Goal: Task Accomplishment & Management: Complete application form

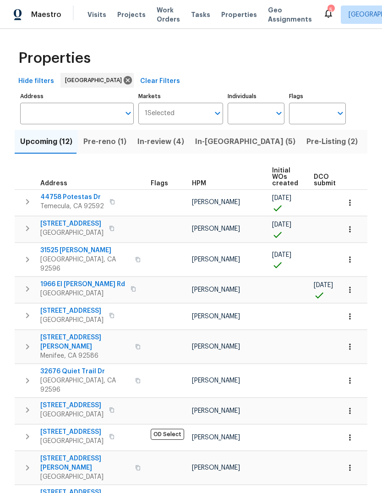
click at [119, 140] on span "Pre-reno (1)" at bounding box center [104, 141] width 43 height 13
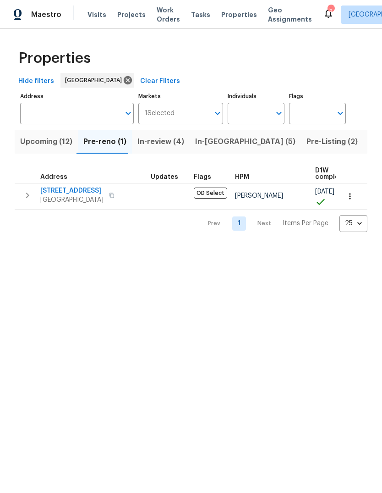
click at [56, 141] on span "Upcoming (12)" at bounding box center [46, 141] width 52 height 13
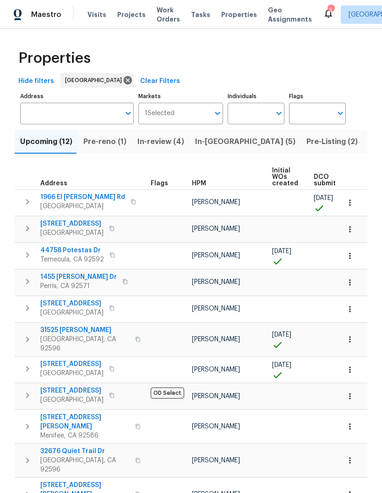
click at [131, 15] on span "Projects" at bounding box center [131, 14] width 28 height 9
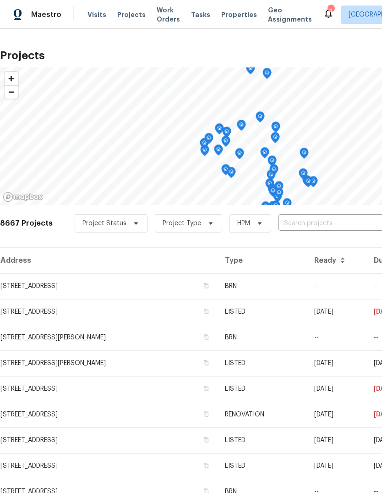
click at [295, 230] on input "text" at bounding box center [331, 223] width 105 height 14
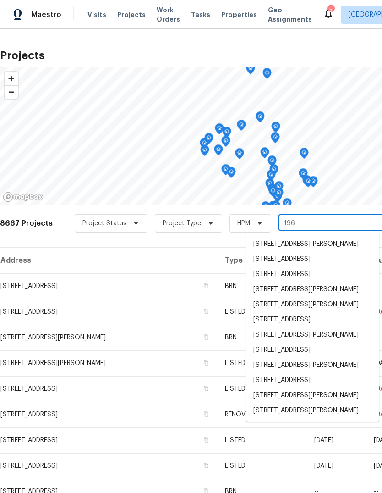
type input "1966"
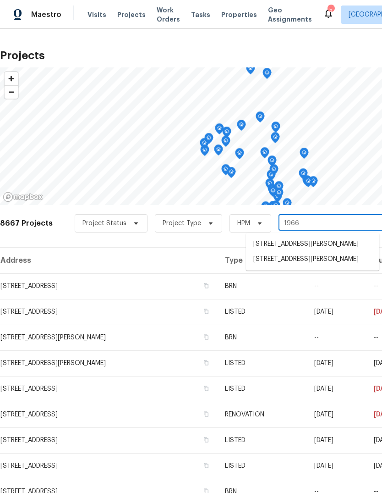
click at [331, 267] on li "[STREET_ADDRESS][PERSON_NAME]" at bounding box center [312, 259] width 133 height 15
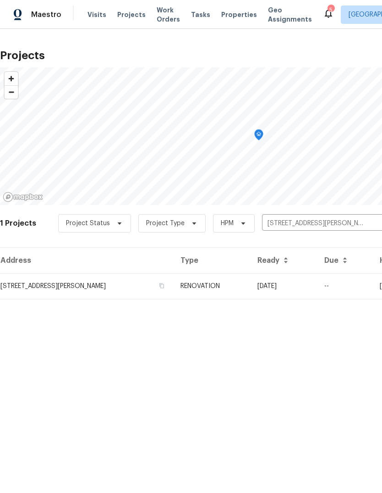
click at [250, 288] on td "RENOVATION" at bounding box center [211, 286] width 77 height 26
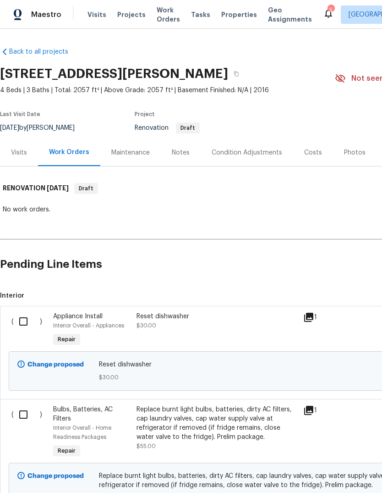
click at [180, 154] on div "Notes" at bounding box center [181, 152] width 18 height 9
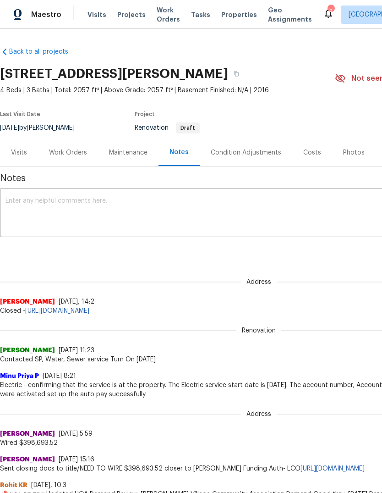
click at [81, 158] on div "Work Orders" at bounding box center [68, 152] width 60 height 27
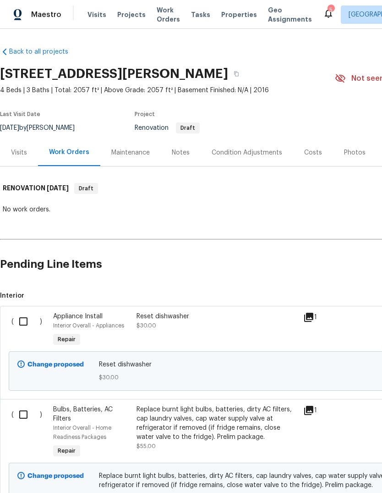
click at [265, 157] on div "Condition Adjustments" at bounding box center [247, 152] width 71 height 9
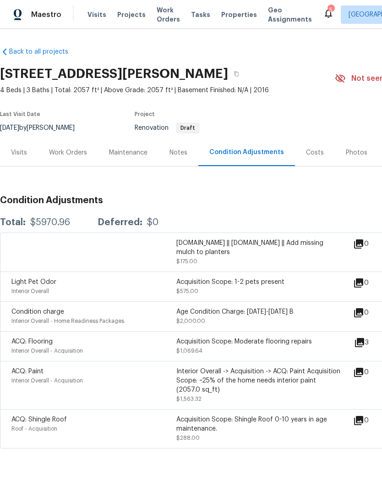
click at [311, 158] on div "Costs" at bounding box center [315, 152] width 40 height 27
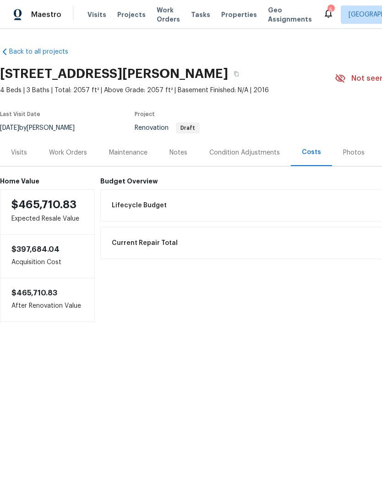
click at [75, 151] on div "Work Orders" at bounding box center [68, 152] width 38 height 9
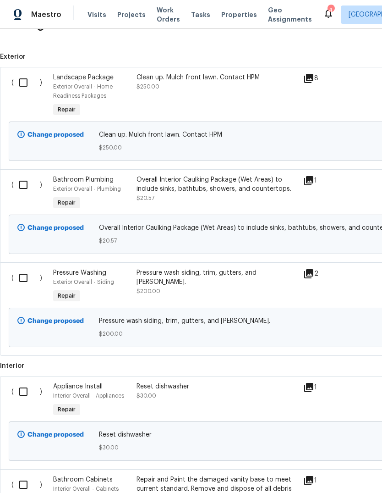
scroll to position [239, 0]
click at [24, 86] on input "checkbox" at bounding box center [27, 82] width 26 height 19
checkbox input "true"
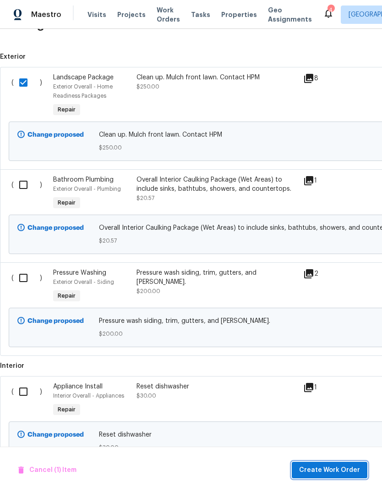
click at [343, 470] on span "Create Work Order" at bounding box center [329, 469] width 61 height 11
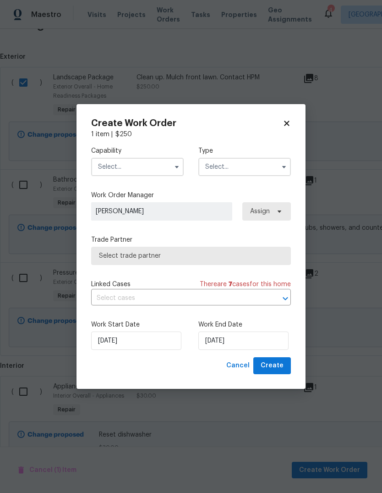
click at [145, 160] on input "text" at bounding box center [137, 167] width 93 height 18
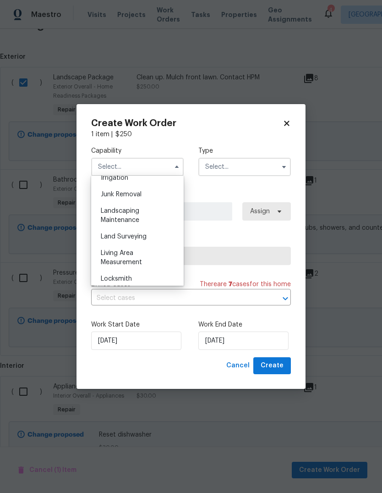
scroll to position [582, 0]
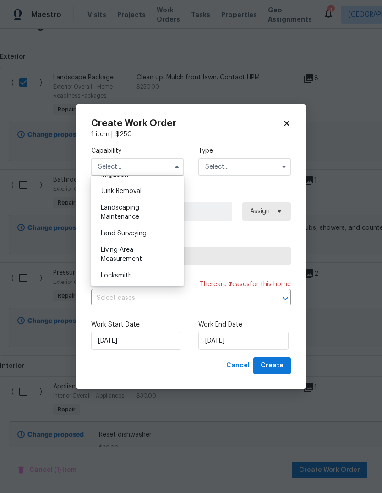
click at [136, 210] on span "Landscaping Maintenance" at bounding box center [120, 212] width 39 height 16
type input "Landscaping Maintenance"
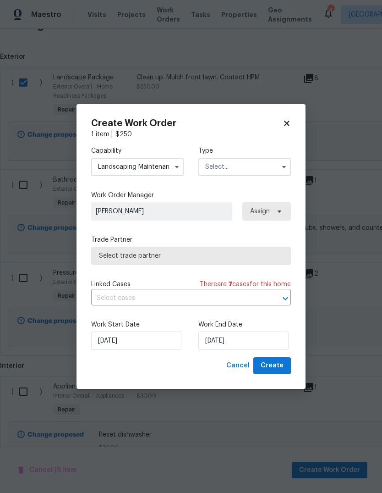
click at [236, 169] on input "text" at bounding box center [245, 167] width 93 height 18
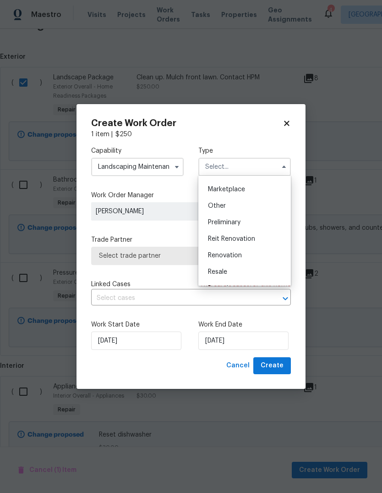
scroll to position [171, 0]
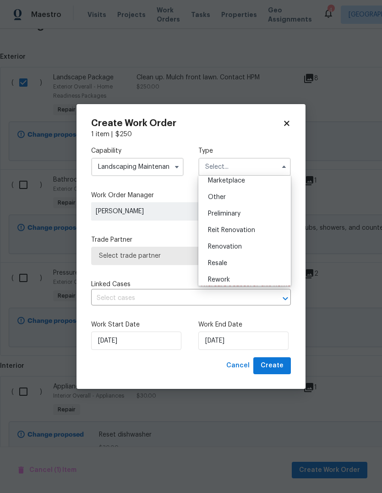
click at [241, 247] on span "Renovation" at bounding box center [225, 246] width 34 height 6
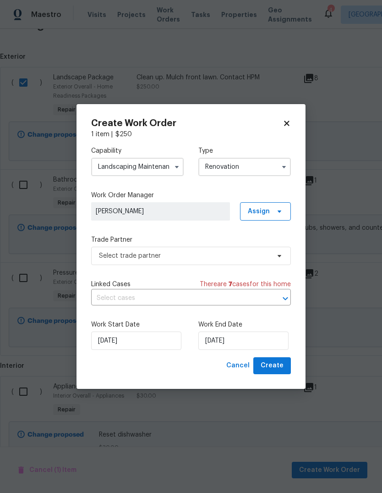
type input "Renovation"
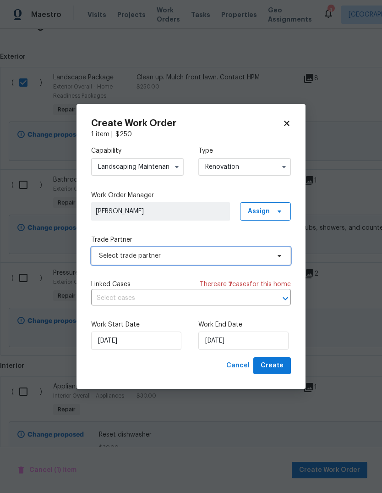
click at [174, 259] on span "Select trade partner" at bounding box center [184, 255] width 171 height 9
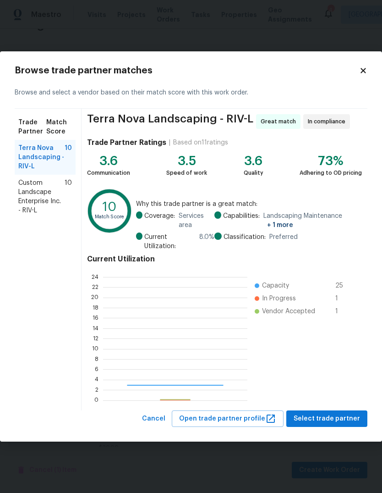
scroll to position [128, 144]
click at [49, 200] on span "Custom Landscape Enterprise Inc. - RIV-L" at bounding box center [41, 196] width 46 height 37
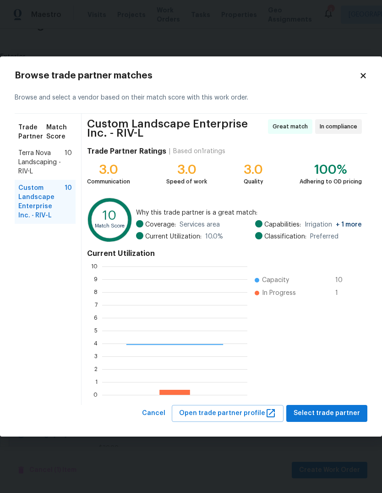
scroll to position [128, 145]
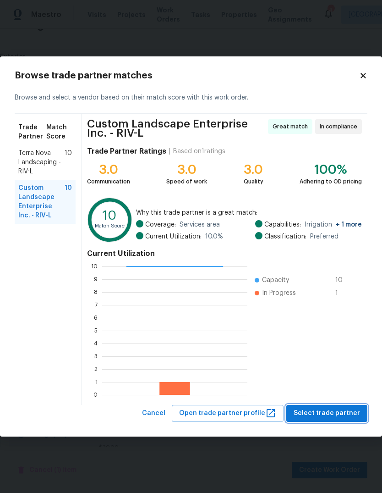
click at [341, 415] on span "Select trade partner" at bounding box center [327, 413] width 66 height 11
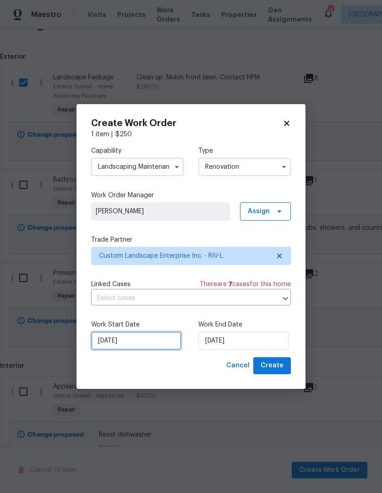
click at [120, 344] on input "[DATE]" at bounding box center [136, 340] width 90 height 18
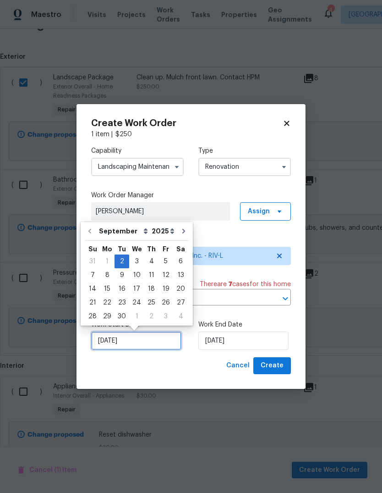
scroll to position [7, 0]
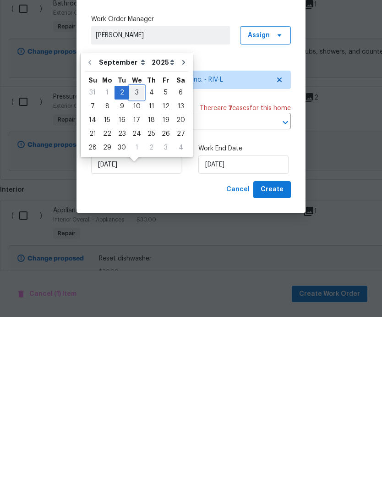
click at [138, 262] on div "3" at bounding box center [136, 268] width 15 height 13
type input "[DATE]"
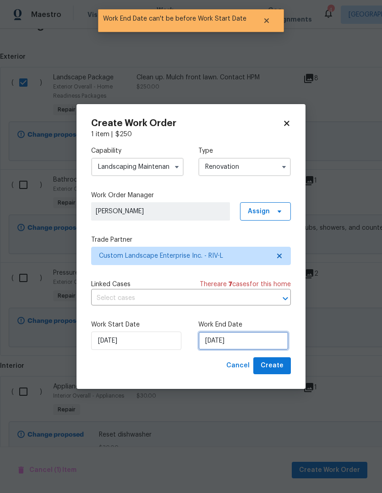
click at [233, 338] on input "[DATE]" at bounding box center [244, 340] width 90 height 18
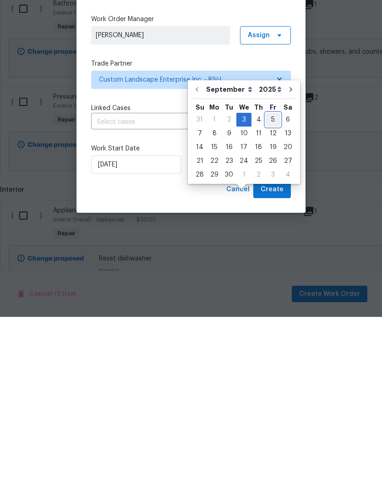
click at [270, 289] on div "5" at bounding box center [273, 295] width 15 height 13
type input "[DATE]"
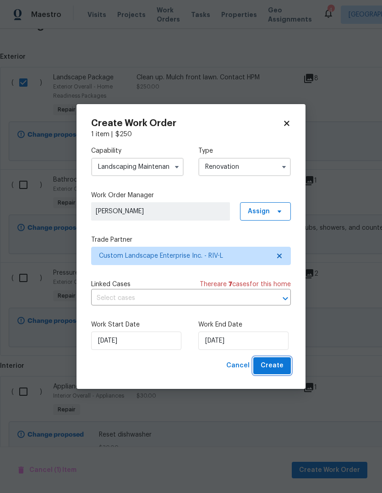
click at [278, 366] on span "Create" at bounding box center [272, 365] width 23 height 11
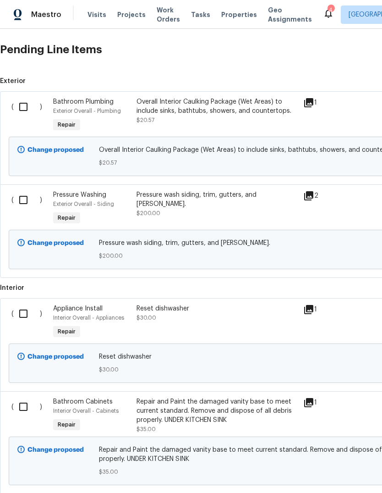
click at [22, 190] on input "checkbox" at bounding box center [27, 199] width 26 height 19
checkbox input "true"
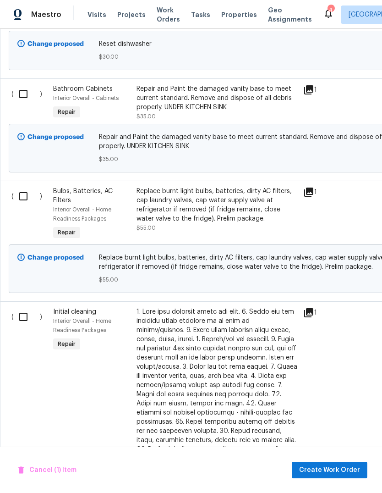
scroll to position [551, 0]
click at [23, 85] on input "checkbox" at bounding box center [27, 94] width 26 height 19
checkbox input "true"
click at [350, 472] on span "Create Work Order" at bounding box center [329, 469] width 61 height 11
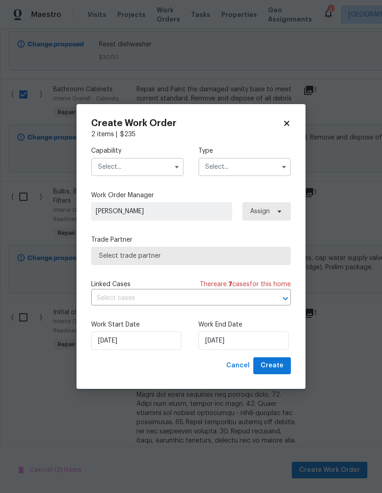
click at [149, 162] on input "text" at bounding box center [137, 167] width 93 height 18
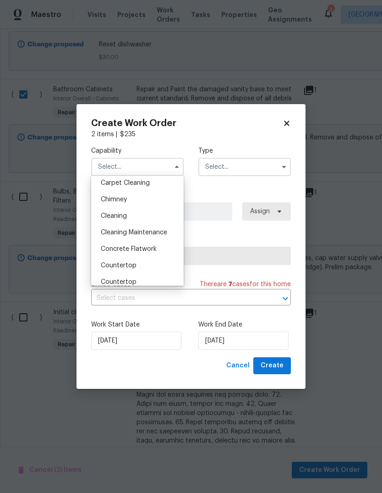
scroll to position [90, 0]
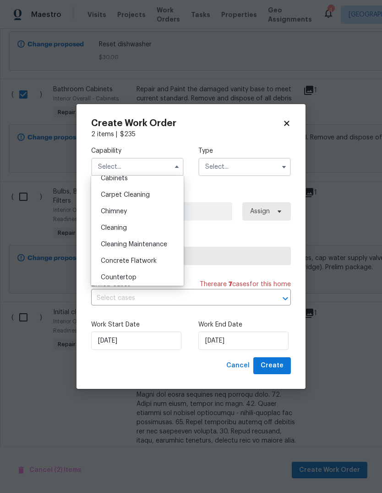
click at [144, 194] on span "Carpet Cleaning" at bounding box center [125, 195] width 49 height 6
type input "Carpet Cleaning"
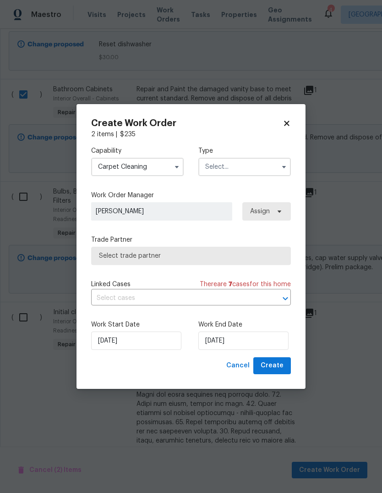
click at [247, 170] on input "text" at bounding box center [245, 167] width 93 height 18
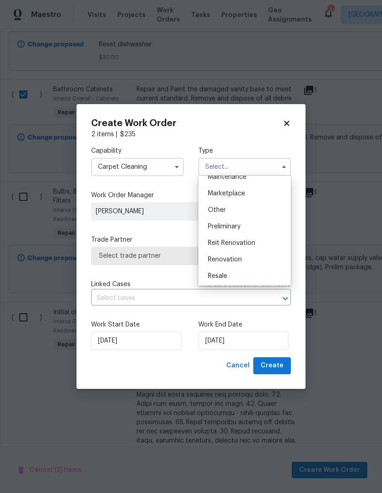
scroll to position [179, 0]
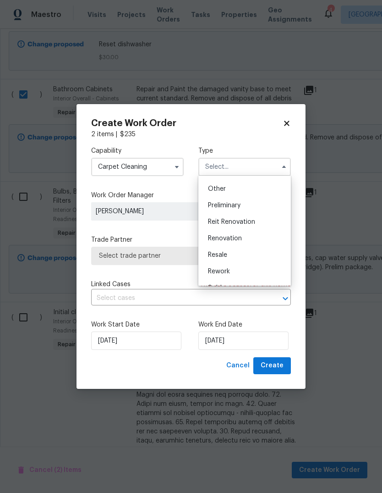
click at [244, 239] on div "Renovation" at bounding box center [245, 238] width 88 height 17
type input "Renovation"
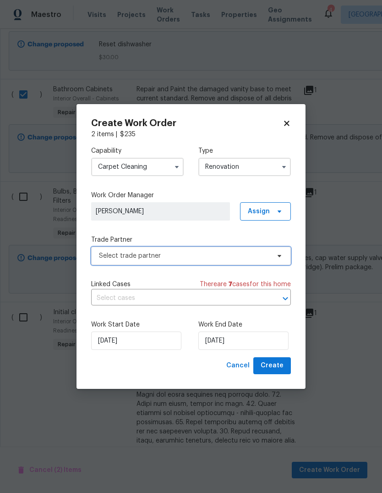
click at [166, 259] on span "Select trade partner" at bounding box center [184, 255] width 171 height 9
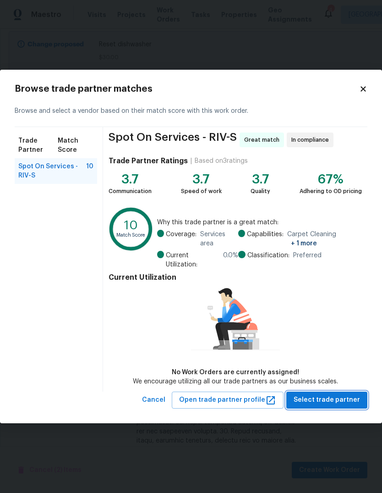
click at [343, 397] on span "Select trade partner" at bounding box center [327, 399] width 66 height 11
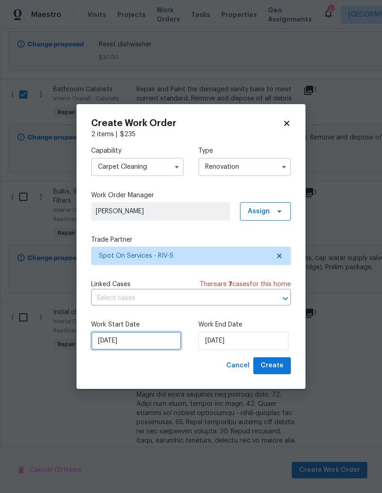
click at [132, 342] on input "[DATE]" at bounding box center [136, 340] width 90 height 18
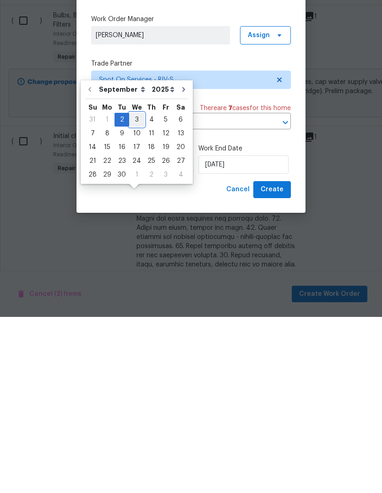
click at [136, 289] on div "3" at bounding box center [136, 295] width 15 height 13
type input "[DATE]"
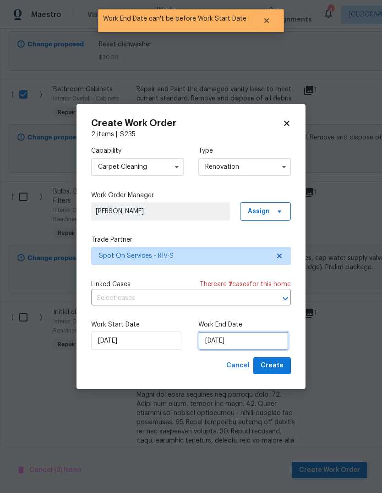
click at [241, 339] on input "[DATE]" at bounding box center [244, 340] width 90 height 18
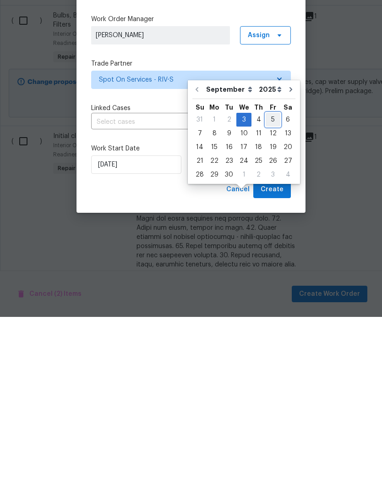
click at [270, 289] on div "5" at bounding box center [273, 295] width 15 height 13
type input "[DATE]"
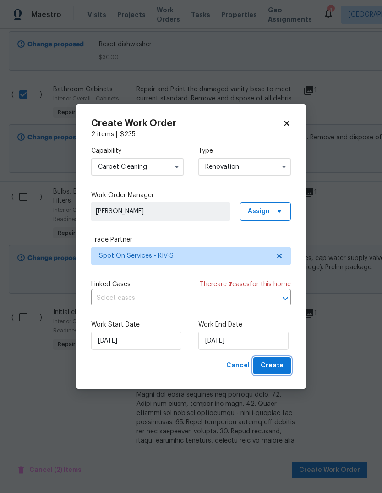
click at [281, 370] on span "Create" at bounding box center [272, 365] width 23 height 11
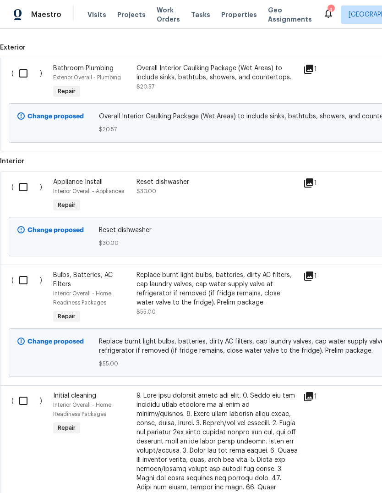
scroll to position [306, 0]
click at [26, 75] on input "checkbox" at bounding box center [27, 73] width 26 height 19
checkbox input "true"
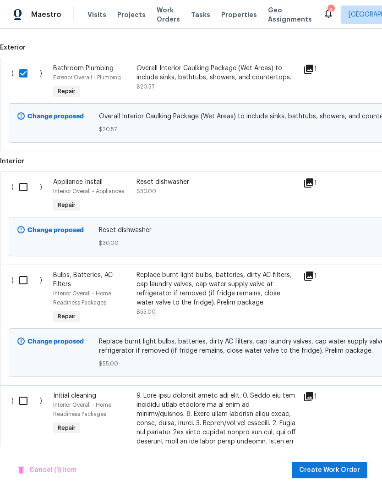
click at [22, 189] on input "checkbox" at bounding box center [27, 186] width 26 height 19
checkbox input "true"
click at [24, 282] on input "checkbox" at bounding box center [27, 279] width 26 height 19
checkbox input "true"
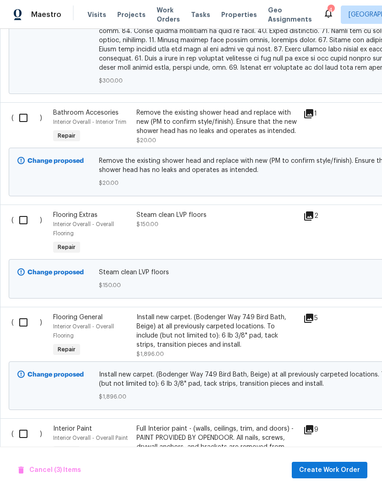
scroll to position [1011, 0]
click at [24, 115] on input "checkbox" at bounding box center [27, 118] width 26 height 19
checkbox input "true"
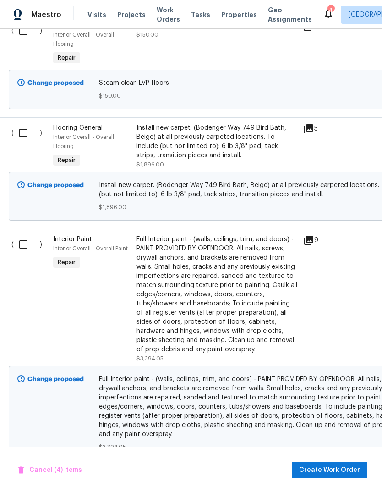
scroll to position [1201, 0]
click at [25, 245] on input "checkbox" at bounding box center [27, 244] width 26 height 19
checkbox input "true"
click at [341, 470] on span "Create Work Order" at bounding box center [329, 469] width 61 height 11
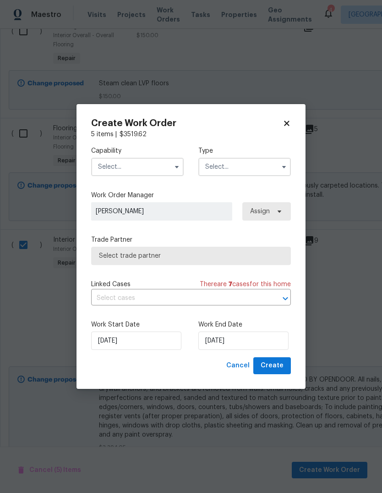
click at [145, 162] on input "text" at bounding box center [137, 167] width 93 height 18
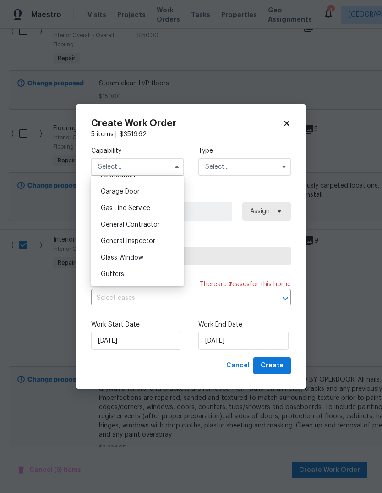
scroll to position [406, 0]
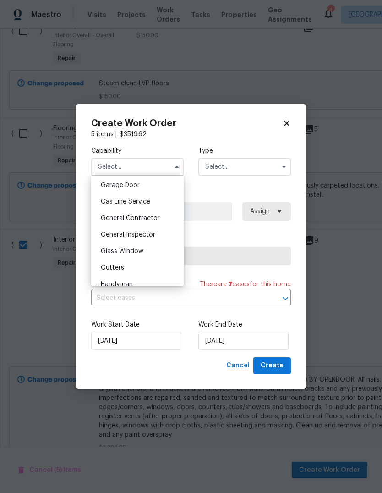
click at [150, 219] on span "General Contractor" at bounding box center [130, 218] width 59 height 6
type input "General Contractor"
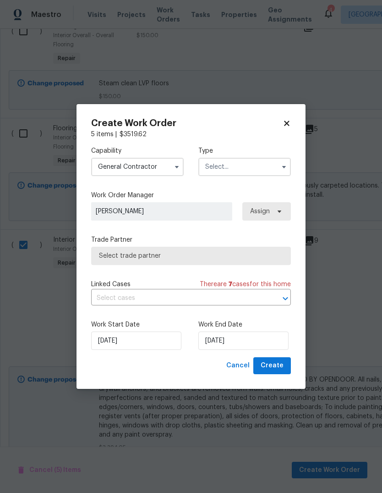
click at [254, 168] on input "text" at bounding box center [245, 167] width 93 height 18
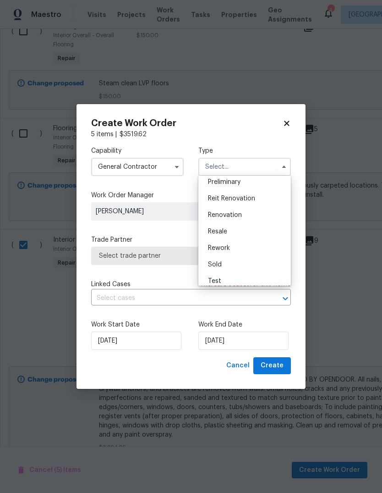
scroll to position [202, 0]
click at [238, 216] on span "Renovation" at bounding box center [225, 215] width 34 height 6
type input "Renovation"
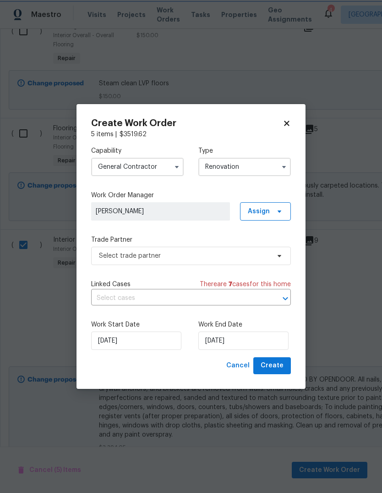
scroll to position [0, 0]
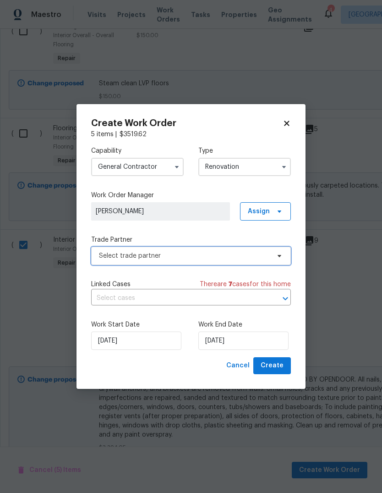
click at [165, 258] on span "Select trade partner" at bounding box center [184, 255] width 171 height 9
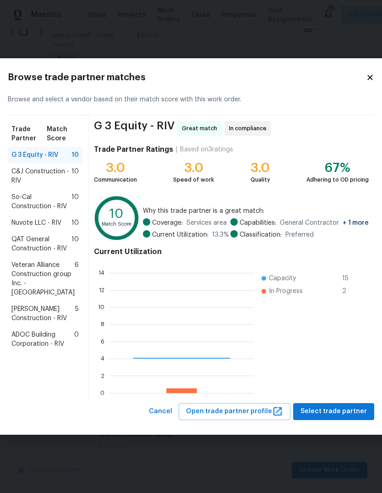
scroll to position [128, 145]
click at [50, 211] on span "So-Cal Construction - RIV" at bounding box center [41, 202] width 60 height 18
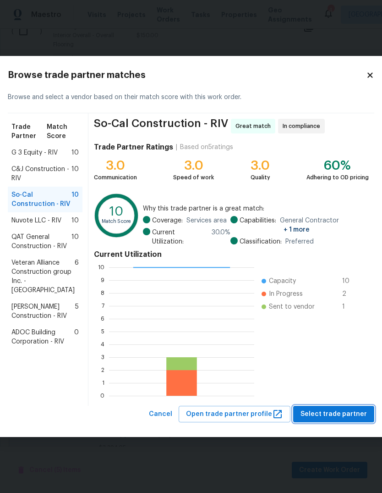
click at [342, 415] on span "Select trade partner" at bounding box center [334, 413] width 66 height 11
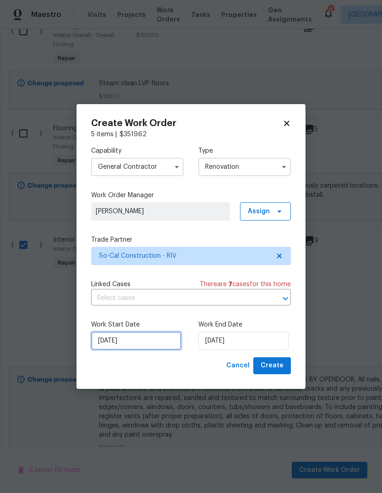
click at [123, 346] on input "[DATE]" at bounding box center [136, 340] width 90 height 18
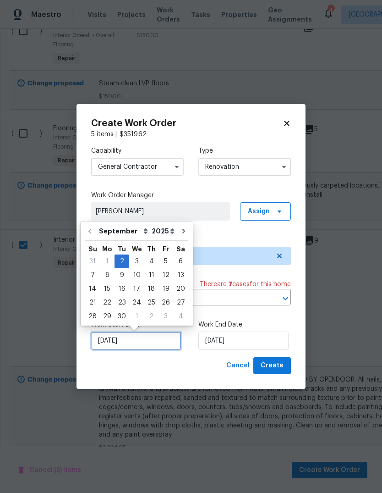
scroll to position [7, 0]
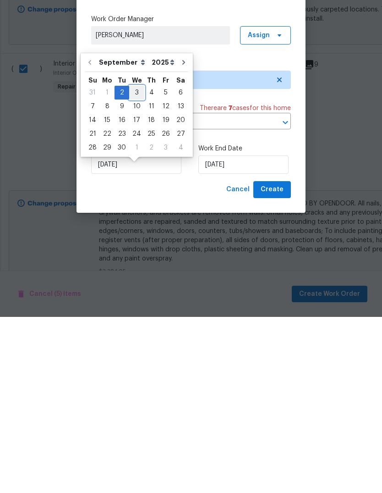
click at [136, 262] on div "3" at bounding box center [136, 268] width 15 height 13
type input "[DATE]"
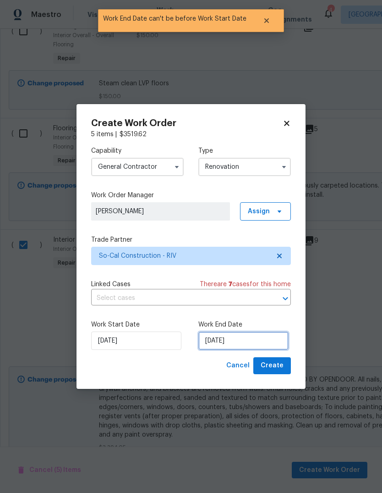
click at [232, 343] on input "[DATE]" at bounding box center [244, 340] width 90 height 18
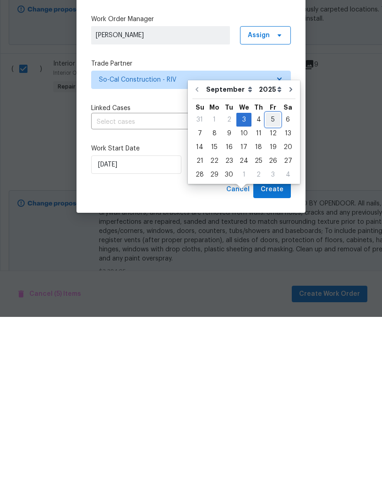
click at [271, 289] on div "5" at bounding box center [273, 295] width 15 height 13
type input "[DATE]"
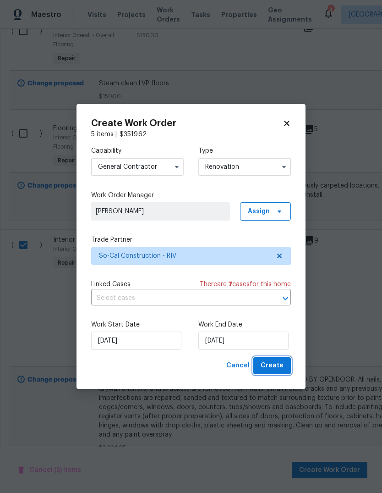
click at [280, 370] on span "Create" at bounding box center [272, 365] width 23 height 11
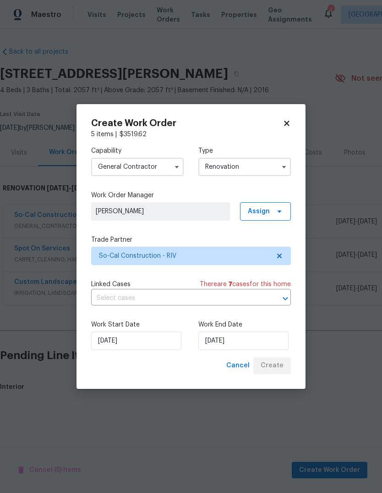
scroll to position [0, 0]
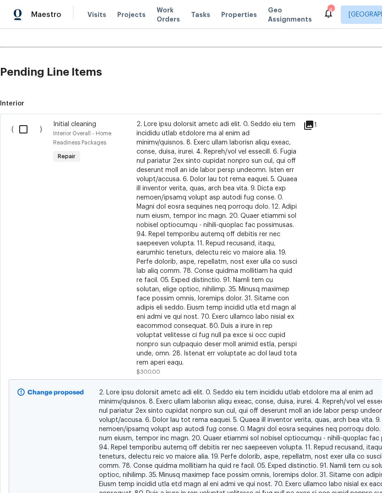
scroll to position [283, 0]
click at [26, 131] on input "checkbox" at bounding box center [27, 129] width 26 height 19
checkbox input "true"
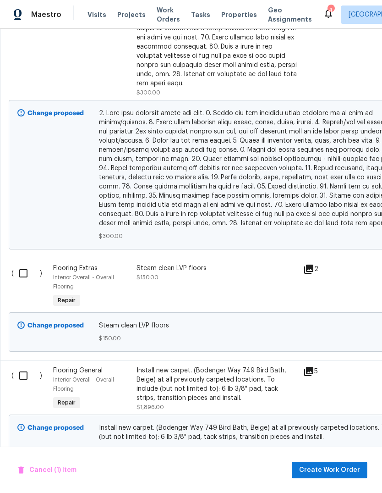
scroll to position [562, 0]
click at [27, 268] on input "checkbox" at bounding box center [27, 273] width 26 height 19
checkbox input "true"
click at [348, 470] on span "Create Work Order" at bounding box center [329, 469] width 61 height 11
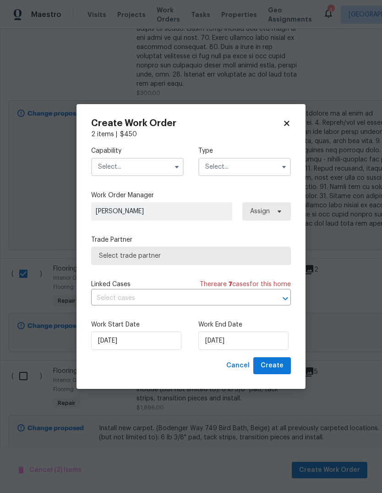
click at [142, 166] on input "text" at bounding box center [137, 167] width 93 height 18
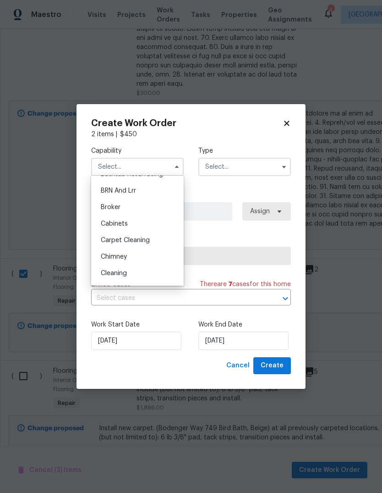
scroll to position [48, 0]
click at [132, 269] on div "Cleaning" at bounding box center [138, 270] width 88 height 17
type input "Cleaning"
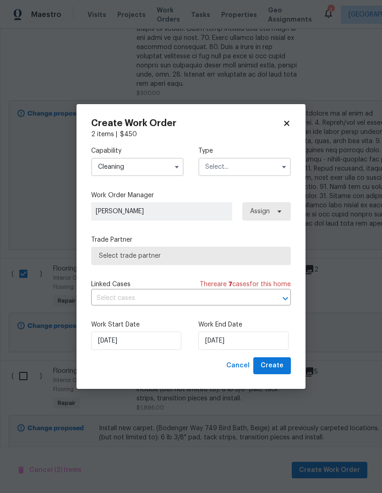
click at [248, 170] on input "text" at bounding box center [245, 167] width 93 height 18
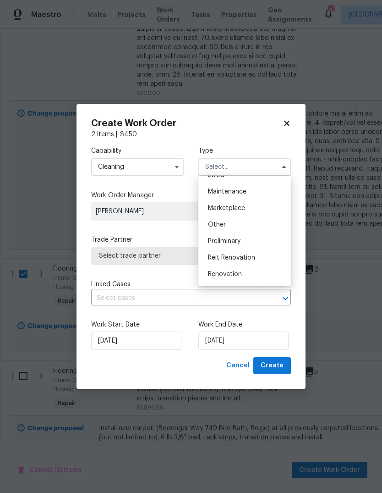
scroll to position [171, 0]
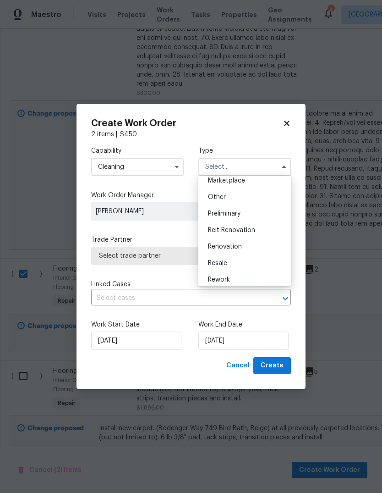
click at [244, 249] on div "Renovation" at bounding box center [245, 246] width 88 height 17
type input "Renovation"
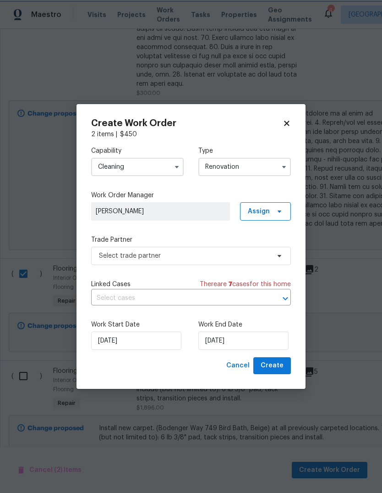
scroll to position [0, 0]
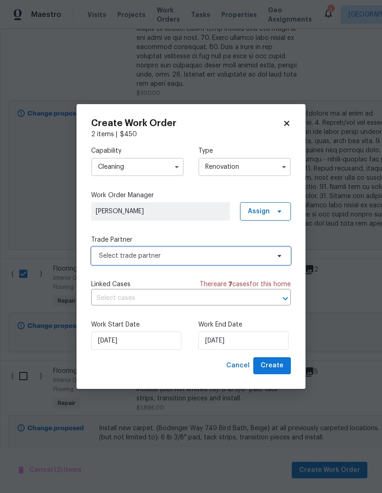
click at [169, 260] on span "Select trade partner" at bounding box center [191, 256] width 200 height 18
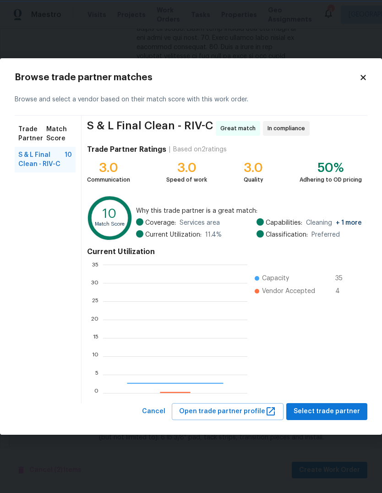
scroll to position [128, 144]
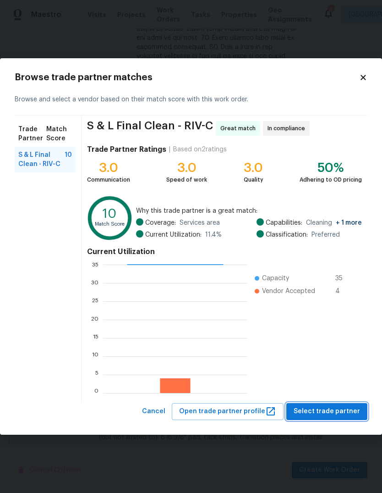
click at [347, 416] on span "Select trade partner" at bounding box center [327, 411] width 66 height 11
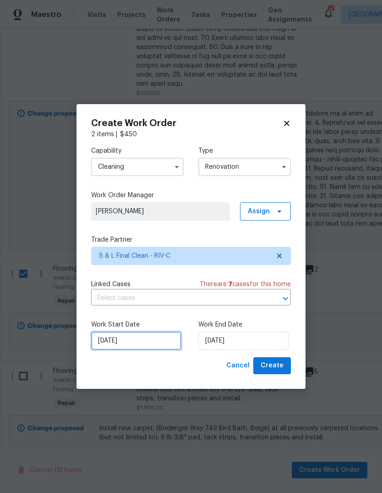
click at [135, 341] on input "[DATE]" at bounding box center [136, 340] width 90 height 18
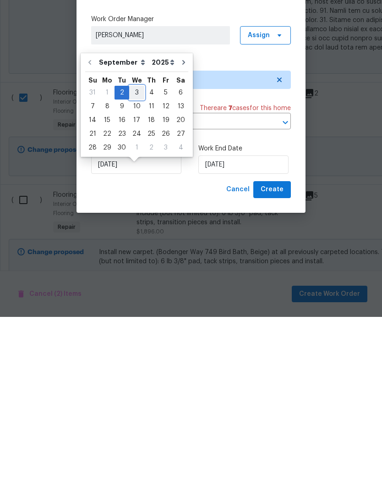
click at [136, 262] on div "3" at bounding box center [136, 268] width 15 height 13
type input "[DATE]"
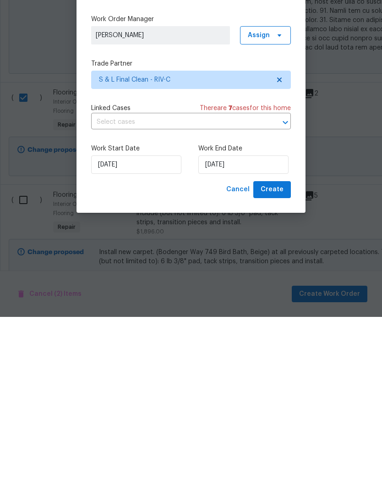
scroll to position [34, 0]
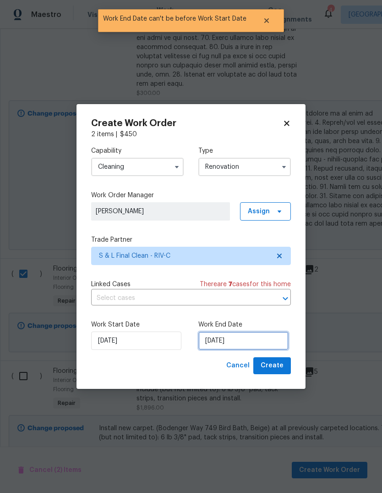
click at [235, 344] on input "[DATE]" at bounding box center [244, 340] width 90 height 18
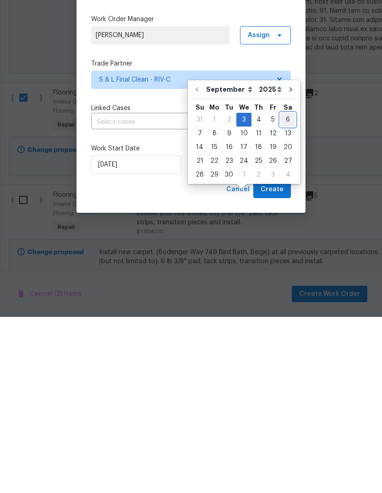
click at [284, 289] on div "6" at bounding box center [288, 295] width 15 height 13
type input "[DATE]"
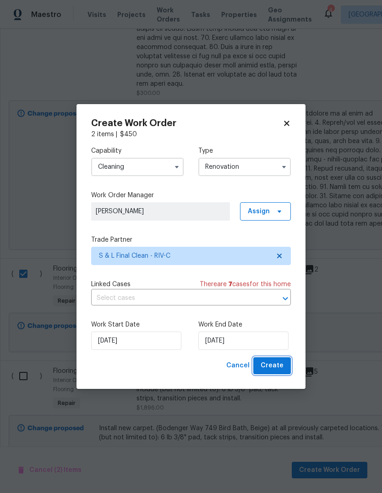
click at [281, 365] on span "Create" at bounding box center [272, 365] width 23 height 11
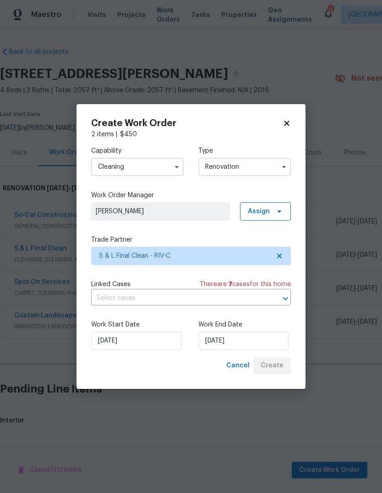
scroll to position [0, 0]
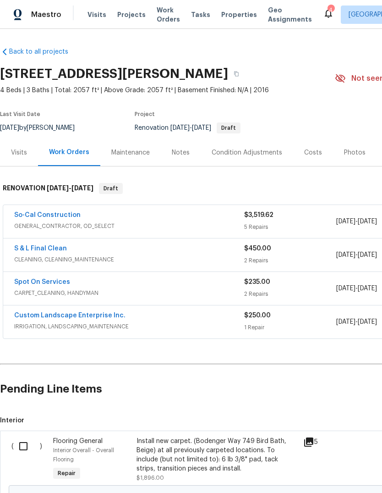
click at [28, 450] on input "checkbox" at bounding box center [27, 445] width 26 height 19
checkbox input "true"
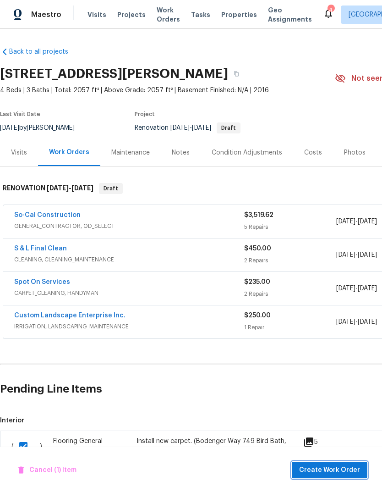
click at [352, 469] on span "Create Work Order" at bounding box center [329, 469] width 61 height 11
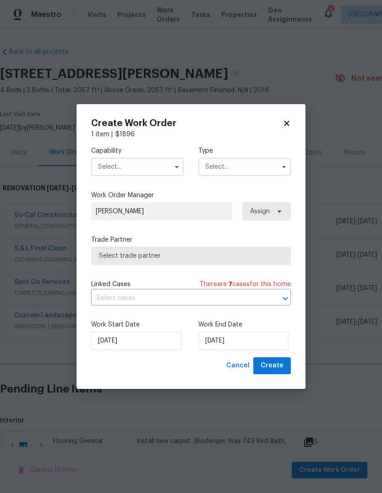
click at [153, 166] on input "text" at bounding box center [137, 167] width 93 height 18
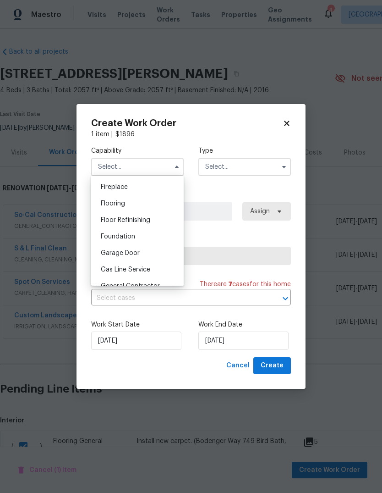
scroll to position [339, 0]
click at [122, 200] on span "Flooring" at bounding box center [113, 203] width 24 height 6
type input "Flooring"
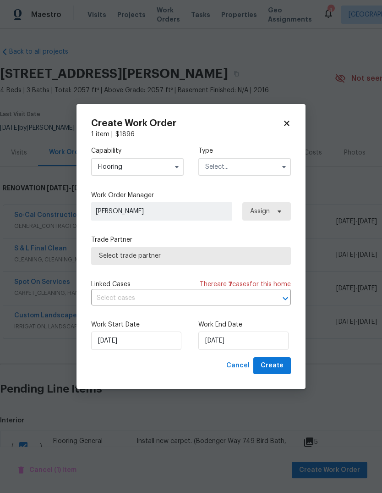
click at [248, 171] on input "text" at bounding box center [245, 167] width 93 height 18
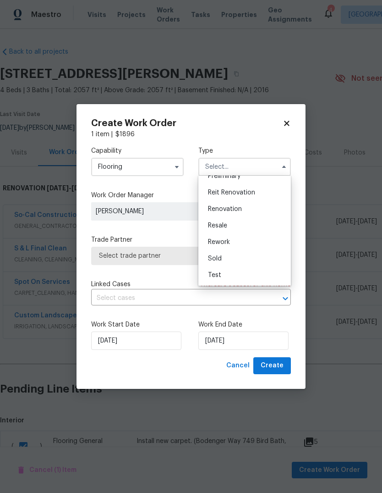
scroll to position [208, 0]
click at [238, 209] on span "Renovation" at bounding box center [225, 209] width 34 height 6
type input "Renovation"
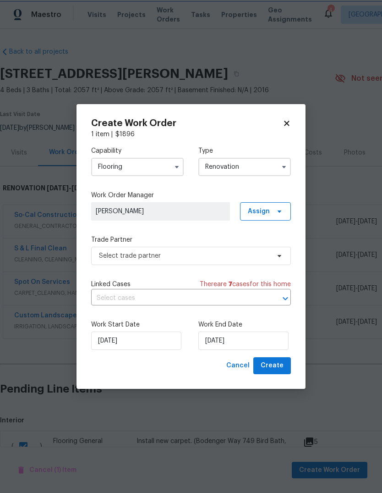
scroll to position [0, 0]
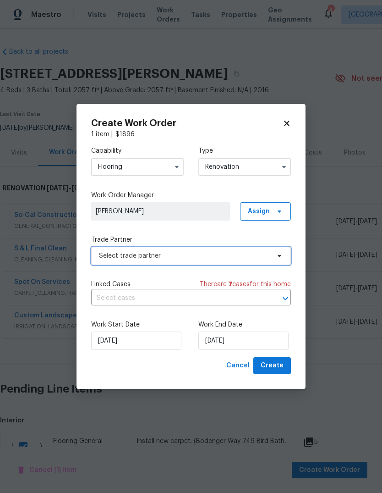
click at [159, 256] on span "Select trade partner" at bounding box center [184, 255] width 171 height 9
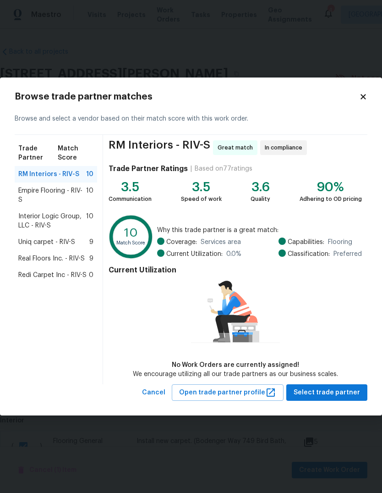
click at [64, 277] on span "Redi Carpet Inc - RIV-S" at bounding box center [52, 274] width 68 height 9
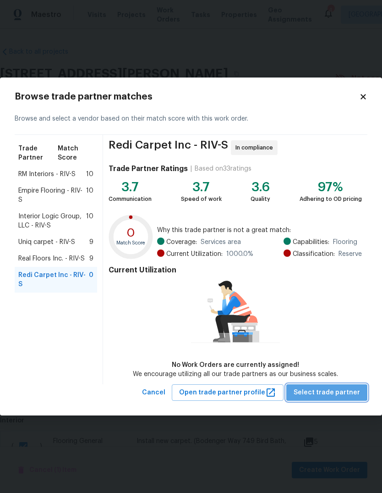
click at [342, 396] on span "Select trade partner" at bounding box center [327, 392] width 66 height 11
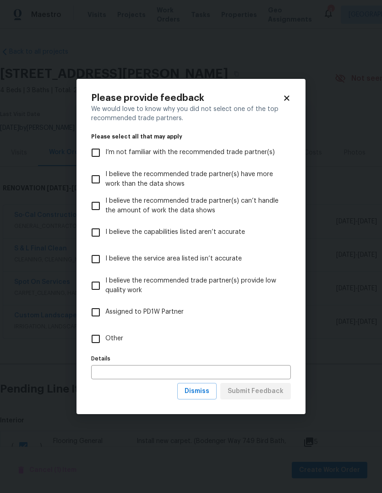
click at [95, 338] on input "Other" at bounding box center [95, 338] width 19 height 19
checkbox input "true"
click at [280, 397] on button "Submit Feedback" at bounding box center [256, 391] width 71 height 17
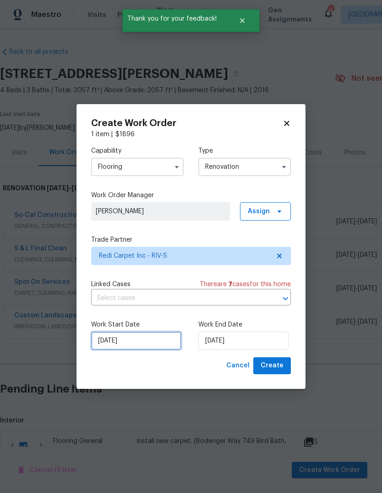
click at [126, 342] on input "[DATE]" at bounding box center [136, 340] width 90 height 18
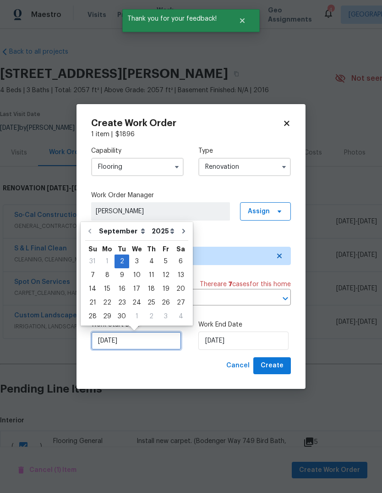
scroll to position [7, 0]
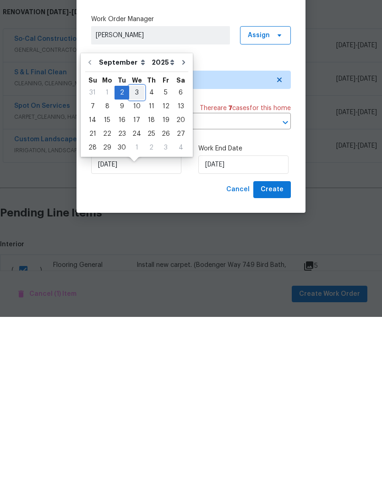
click at [137, 262] on div "3" at bounding box center [136, 268] width 15 height 13
type input "[DATE]"
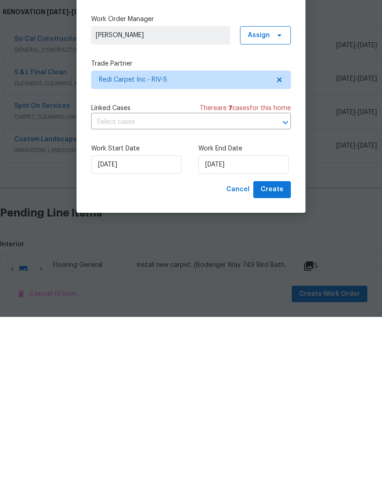
scroll to position [34, 0]
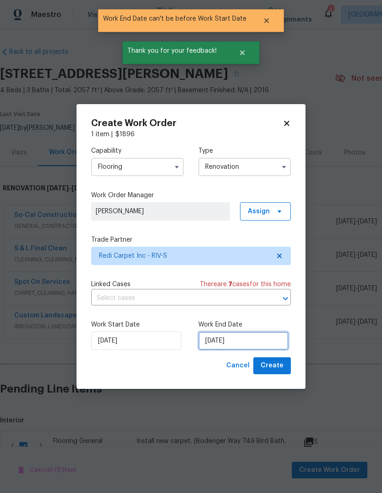
click at [235, 345] on input "[DATE]" at bounding box center [244, 340] width 90 height 18
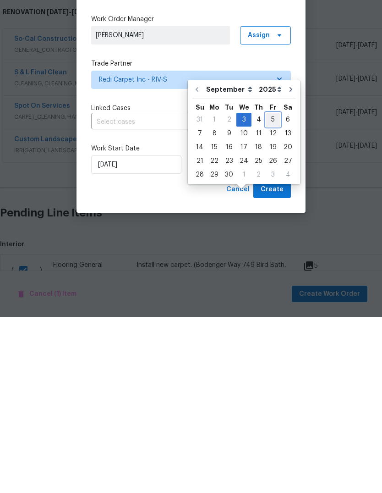
click at [274, 289] on div "5" at bounding box center [273, 295] width 15 height 13
type input "[DATE]"
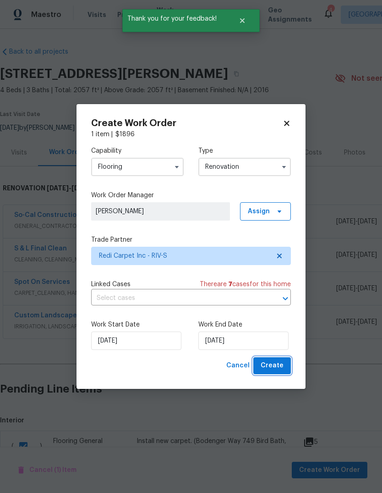
click at [281, 363] on span "Create" at bounding box center [272, 365] width 23 height 11
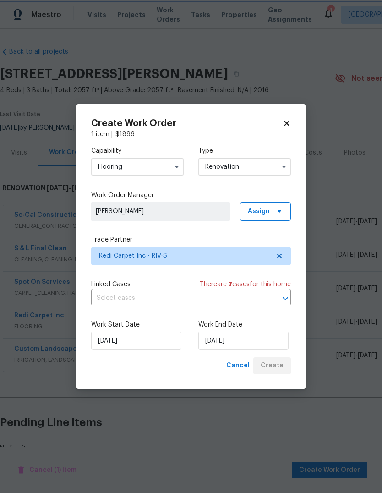
scroll to position [22, 0]
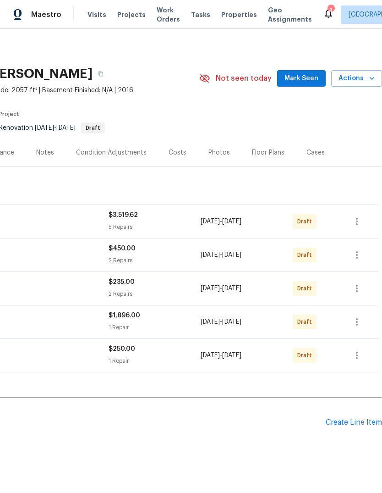
scroll to position [0, 136]
click at [359, 223] on icon "button" at bounding box center [357, 221] width 11 height 11
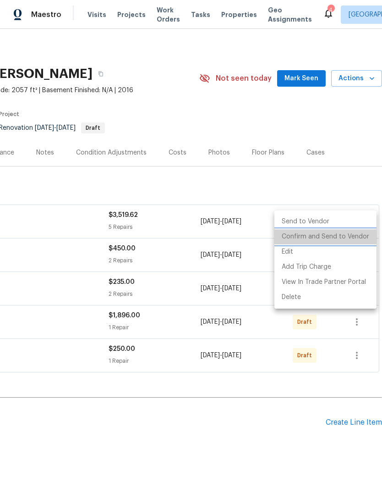
click at [345, 237] on li "Confirm and Send to Vendor" at bounding box center [326, 236] width 102 height 15
click at [267, 416] on div at bounding box center [191, 246] width 382 height 493
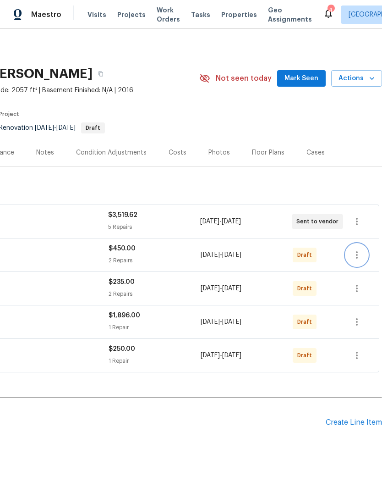
click at [363, 258] on button "button" at bounding box center [357, 255] width 22 height 22
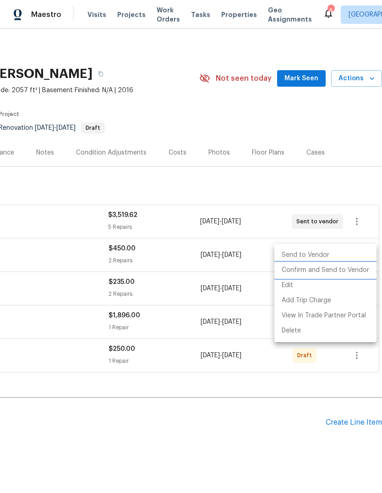
click at [344, 271] on li "Confirm and Send to Vendor" at bounding box center [326, 270] width 102 height 15
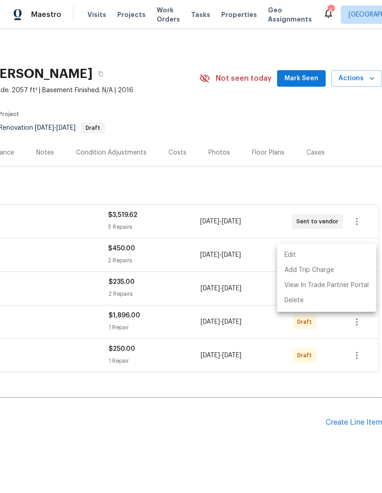
click at [265, 428] on div at bounding box center [191, 246] width 382 height 493
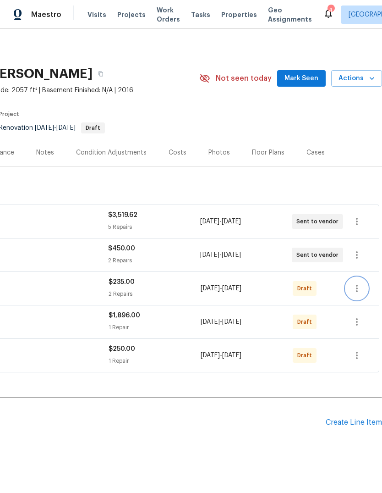
click at [362, 290] on icon "button" at bounding box center [357, 288] width 11 height 11
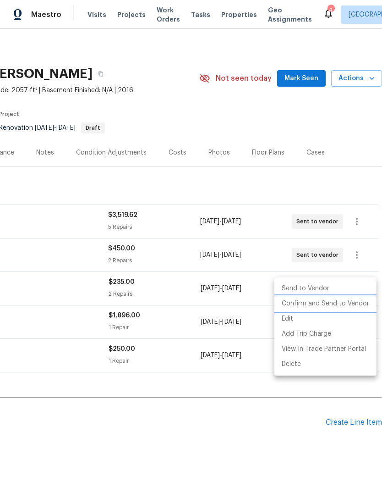
click at [337, 304] on li "Confirm and Send to Vendor" at bounding box center [326, 303] width 102 height 15
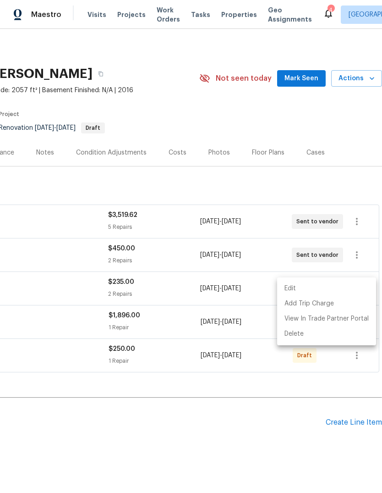
click at [271, 429] on div at bounding box center [191, 246] width 382 height 493
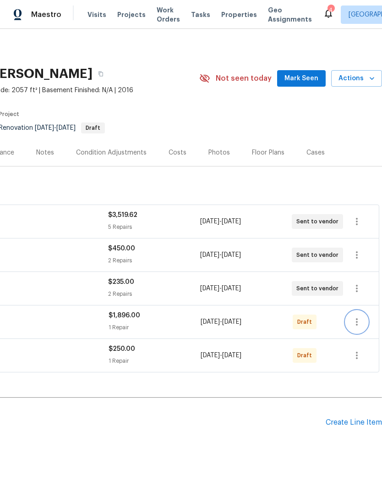
click at [360, 320] on icon "button" at bounding box center [357, 321] width 11 height 11
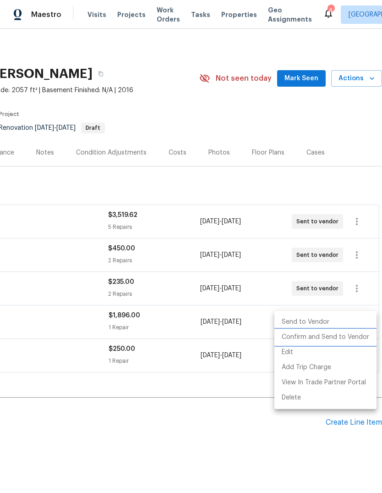
click at [336, 339] on li "Confirm and Send to Vendor" at bounding box center [326, 337] width 102 height 15
click at [266, 433] on div at bounding box center [191, 246] width 382 height 493
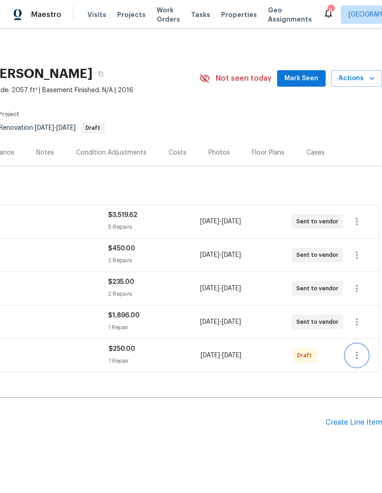
click at [362, 359] on icon "button" at bounding box center [357, 355] width 11 height 11
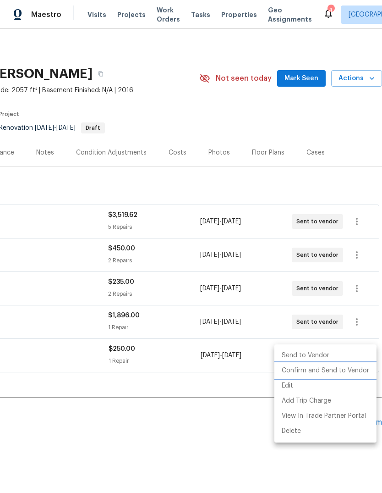
click at [342, 370] on li "Confirm and Send to Vendor" at bounding box center [326, 370] width 102 height 15
click at [245, 430] on div at bounding box center [191, 246] width 382 height 493
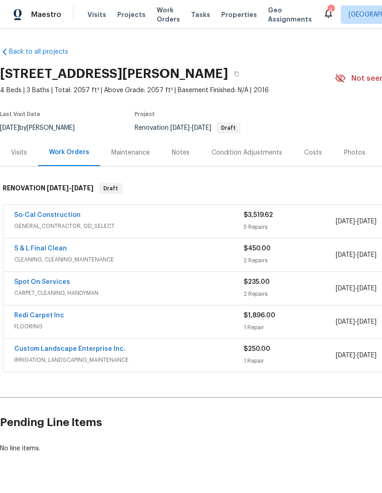
scroll to position [0, 0]
click at [235, 15] on span "Properties" at bounding box center [239, 14] width 36 height 9
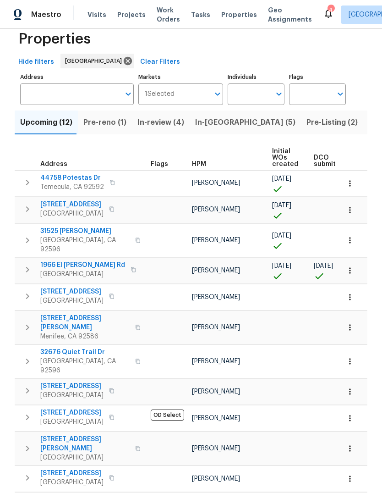
scroll to position [19, 0]
click at [352, 270] on button "button" at bounding box center [350, 271] width 20 height 20
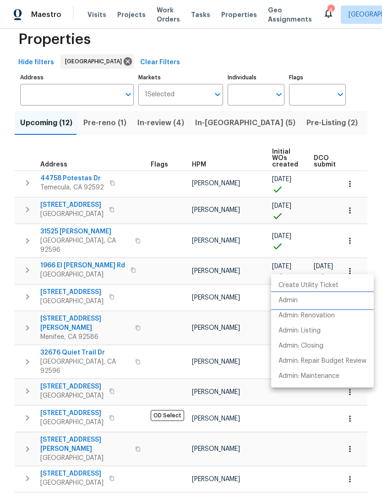
click at [294, 305] on li "Admin" at bounding box center [322, 300] width 103 height 15
click at [132, 15] on div at bounding box center [191, 246] width 382 height 493
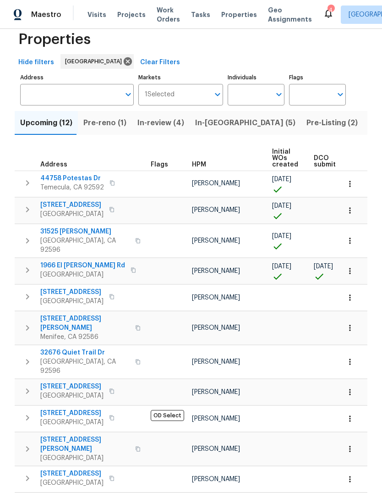
click at [130, 15] on span "Projects" at bounding box center [131, 14] width 28 height 9
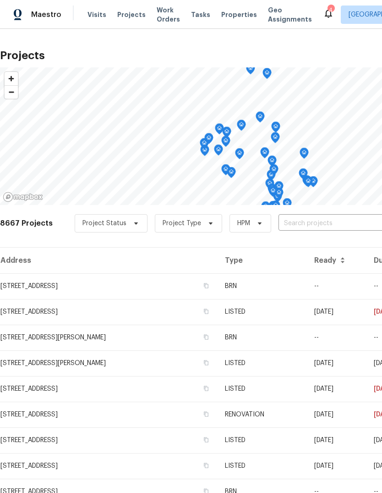
click at [291, 222] on input "text" at bounding box center [331, 223] width 105 height 14
type input "3434"
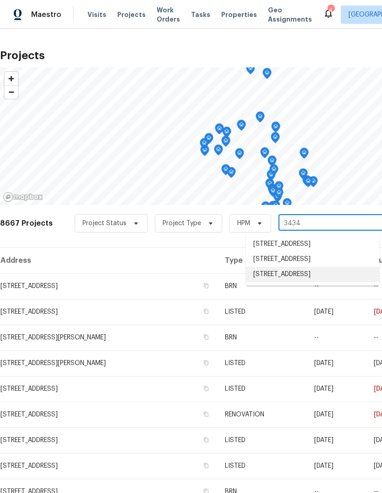
click at [328, 282] on li "[STREET_ADDRESS]" at bounding box center [312, 274] width 133 height 15
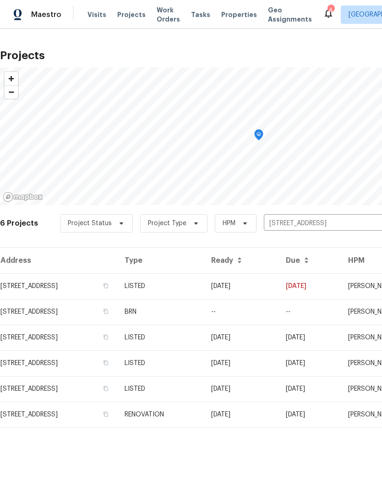
click at [204, 288] on td "LISTED" at bounding box center [160, 286] width 87 height 26
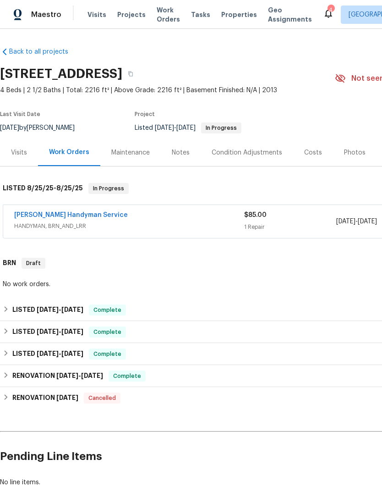
click at [234, 222] on span "HANDYMAN, BRN_AND_LRR" at bounding box center [129, 225] width 230 height 9
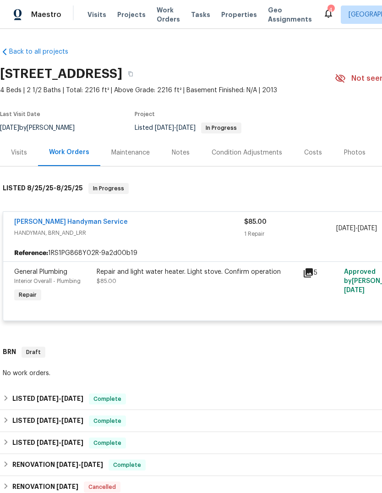
click at [231, 289] on div "Repair and light water heater. Light stove. Confirm operation $85.00" at bounding box center [197, 286] width 206 height 42
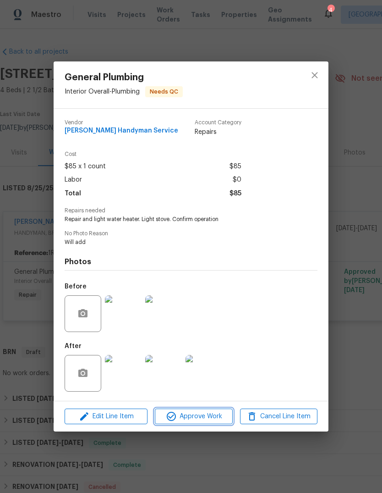
click at [211, 419] on span "Approve Work" at bounding box center [194, 416] width 72 height 11
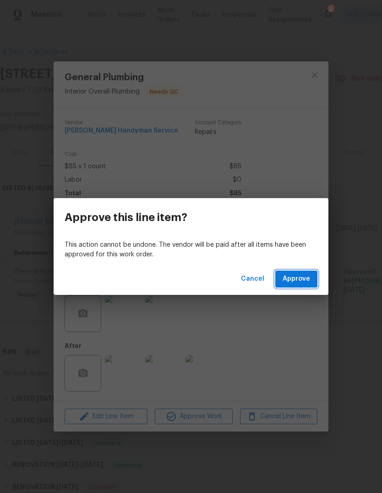
click at [303, 277] on span "Approve" at bounding box center [297, 278] width 28 height 11
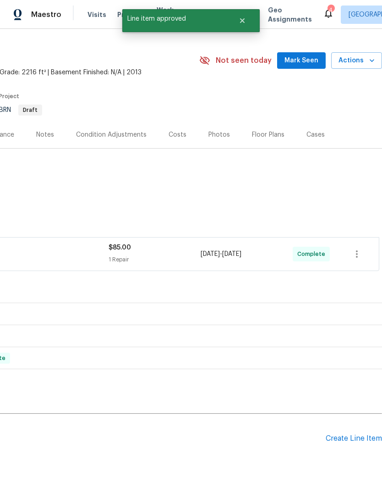
scroll to position [18, 136]
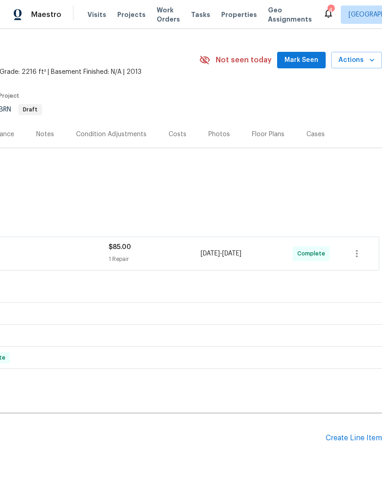
click at [93, 17] on span "Visits" at bounding box center [97, 14] width 19 height 9
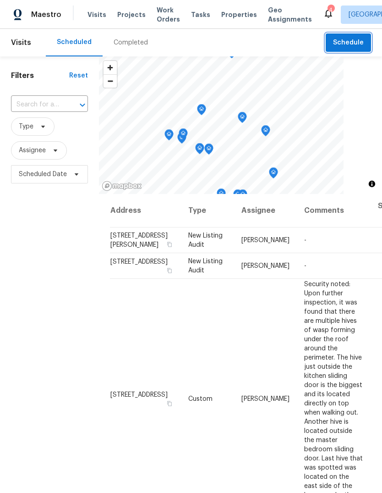
click at [361, 45] on span "Schedule" at bounding box center [348, 42] width 31 height 11
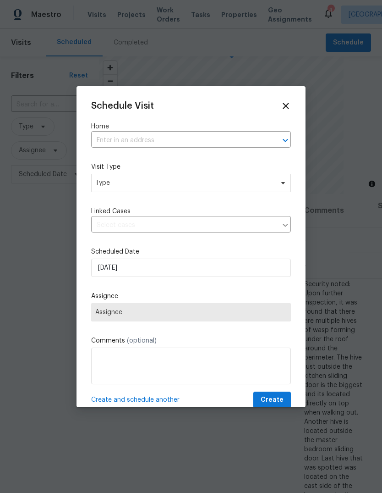
click at [123, 138] on input "text" at bounding box center [178, 140] width 174 height 14
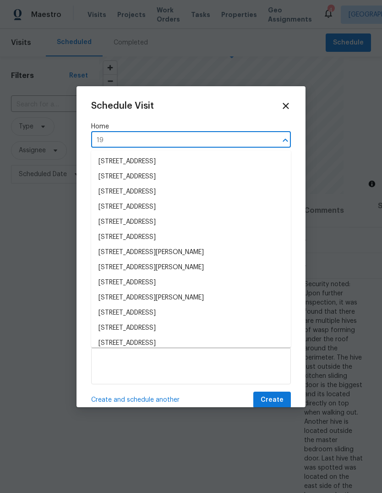
type input "19"
click at [44, 298] on div at bounding box center [191, 246] width 382 height 493
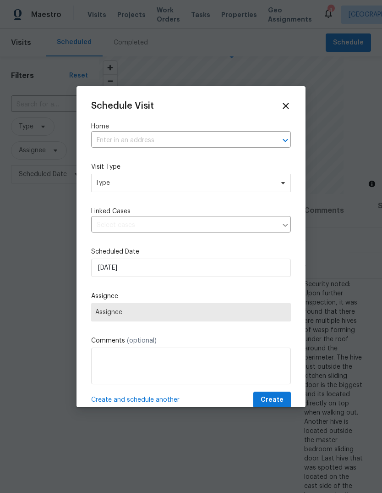
click at [138, 140] on input "text" at bounding box center [178, 140] width 174 height 14
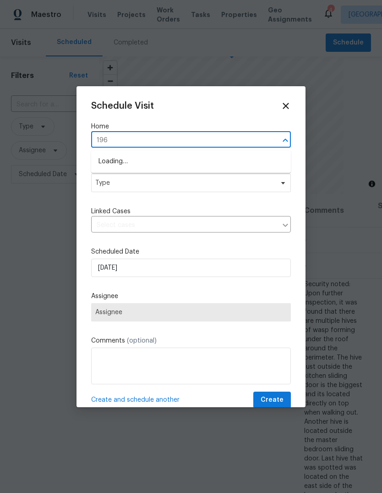
type input "1966"
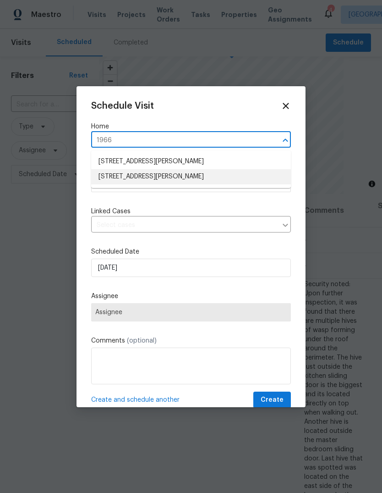
click at [188, 178] on li "[STREET_ADDRESS][PERSON_NAME]" at bounding box center [191, 176] width 200 height 15
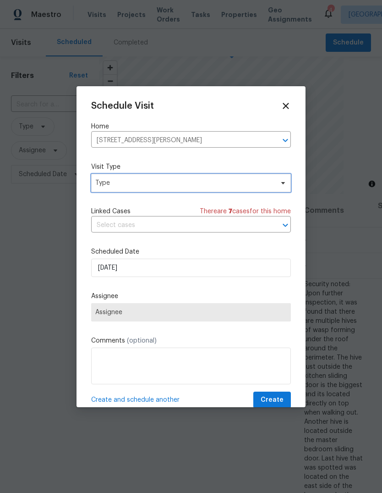
click at [160, 189] on span "Type" at bounding box center [191, 183] width 200 height 18
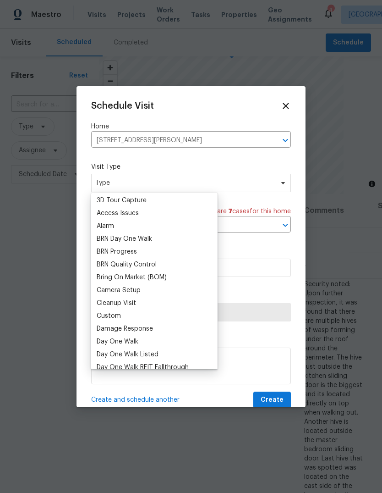
scroll to position [59, 0]
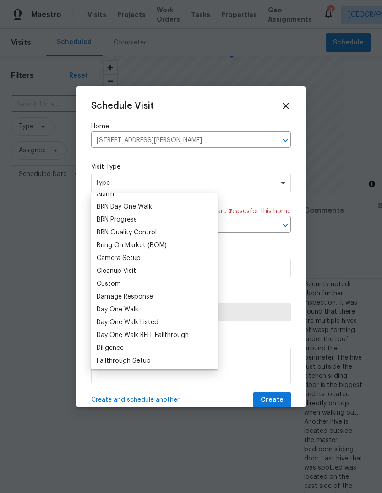
click at [120, 281] on div "Custom" at bounding box center [109, 283] width 24 height 9
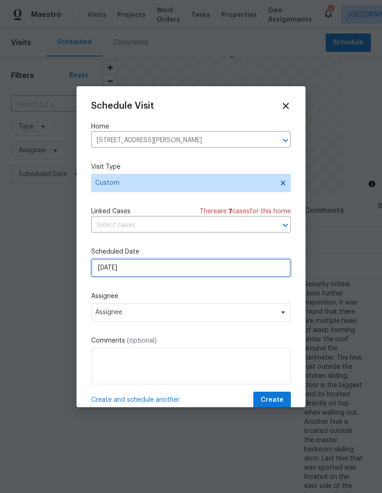
click at [154, 268] on input "[DATE]" at bounding box center [191, 268] width 200 height 18
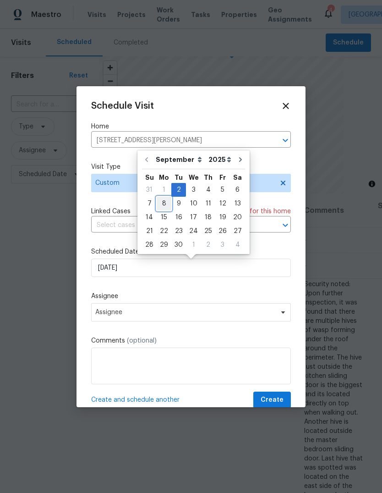
click at [166, 208] on div "8" at bounding box center [164, 203] width 15 height 13
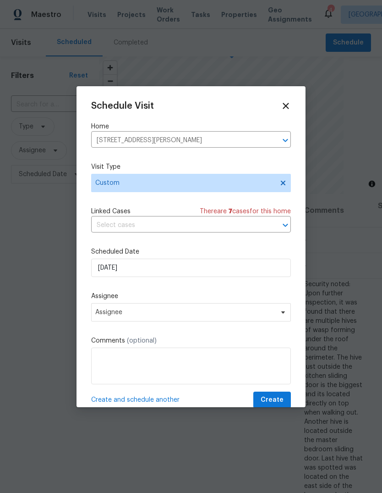
type input "[DATE]"
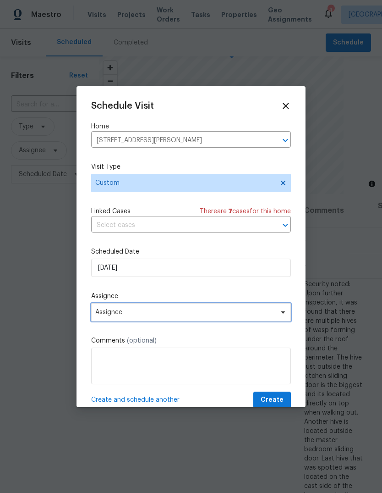
click at [143, 310] on span "Assignee" at bounding box center [185, 312] width 180 height 7
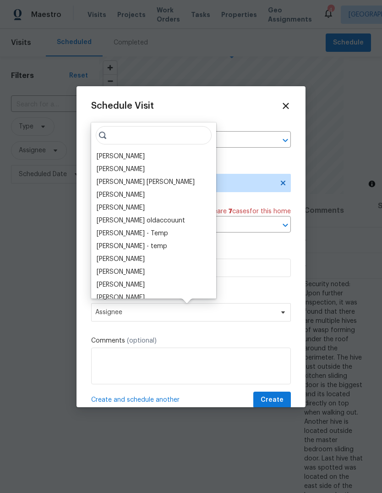
click at [125, 154] on div "[PERSON_NAME]" at bounding box center [121, 156] width 48 height 9
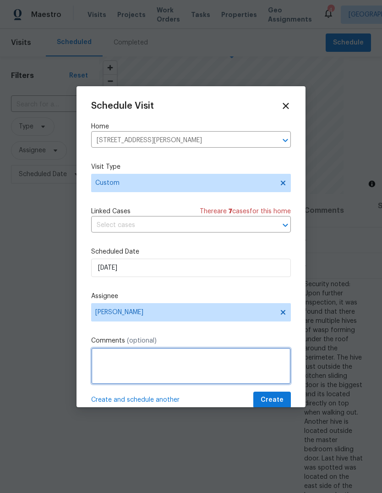
click at [118, 360] on textarea at bounding box center [191, 366] width 200 height 37
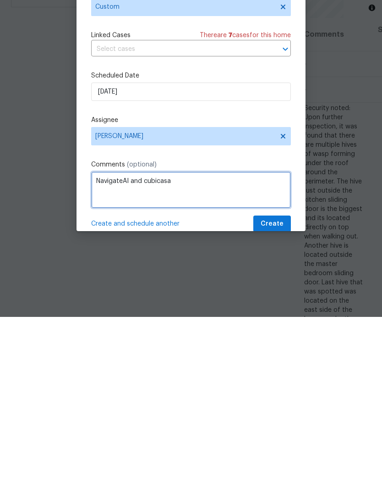
type textarea "NavigateAI and cubicasa"
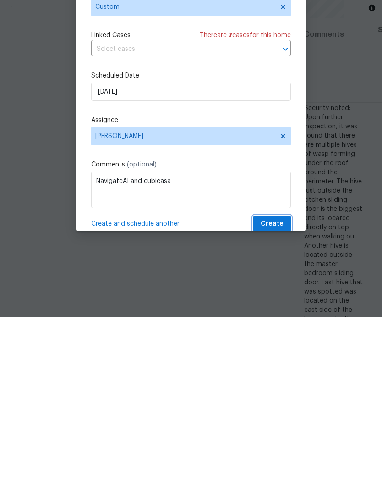
click at [280, 394] on span "Create" at bounding box center [272, 399] width 23 height 11
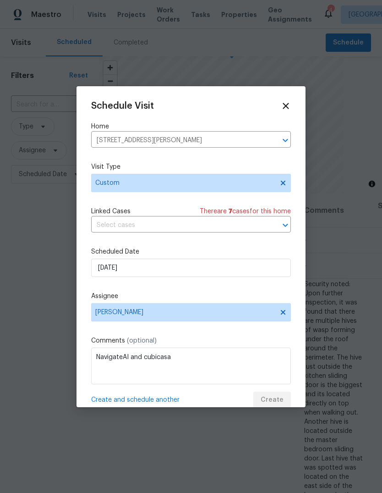
scroll to position [0, 0]
